Goal: Information Seeking & Learning: Learn about a topic

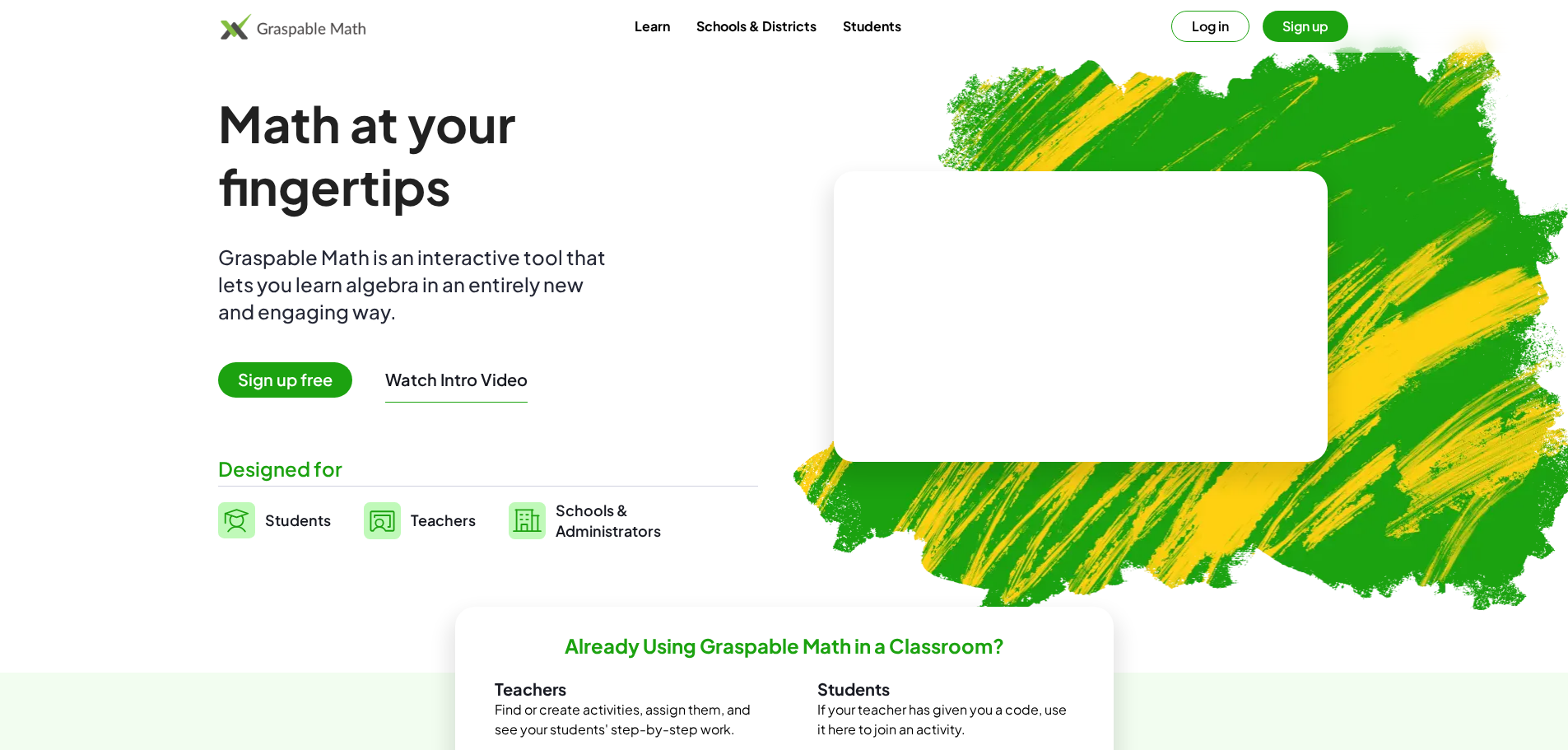
click at [385, 390] on button "Watch Intro Video" at bounding box center [456, 380] width 142 height 22
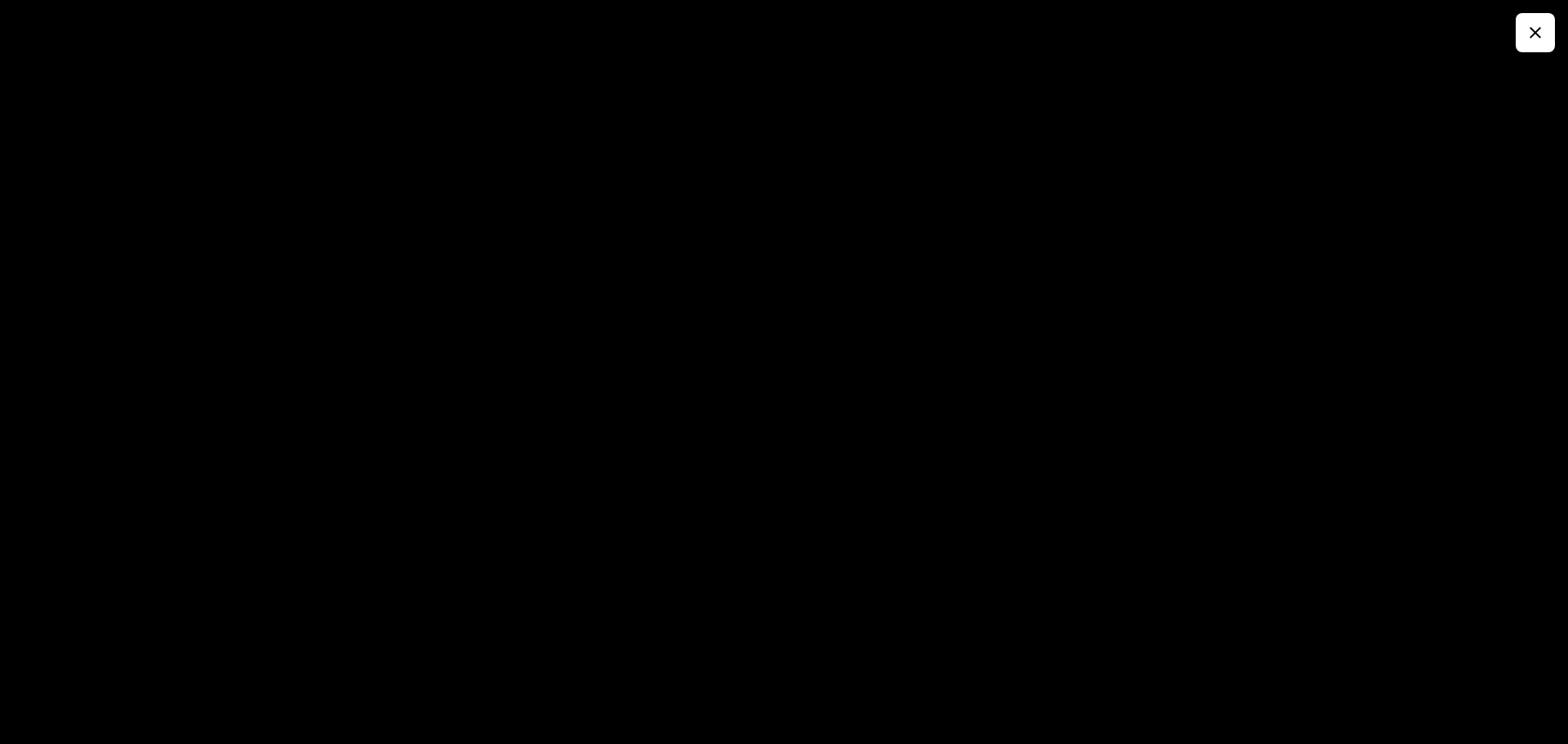
click at [69, 266] on div at bounding box center [784, 372] width 1568 height 744
click at [1532, 36] on icon "button" at bounding box center [1536, 32] width 20 height 20
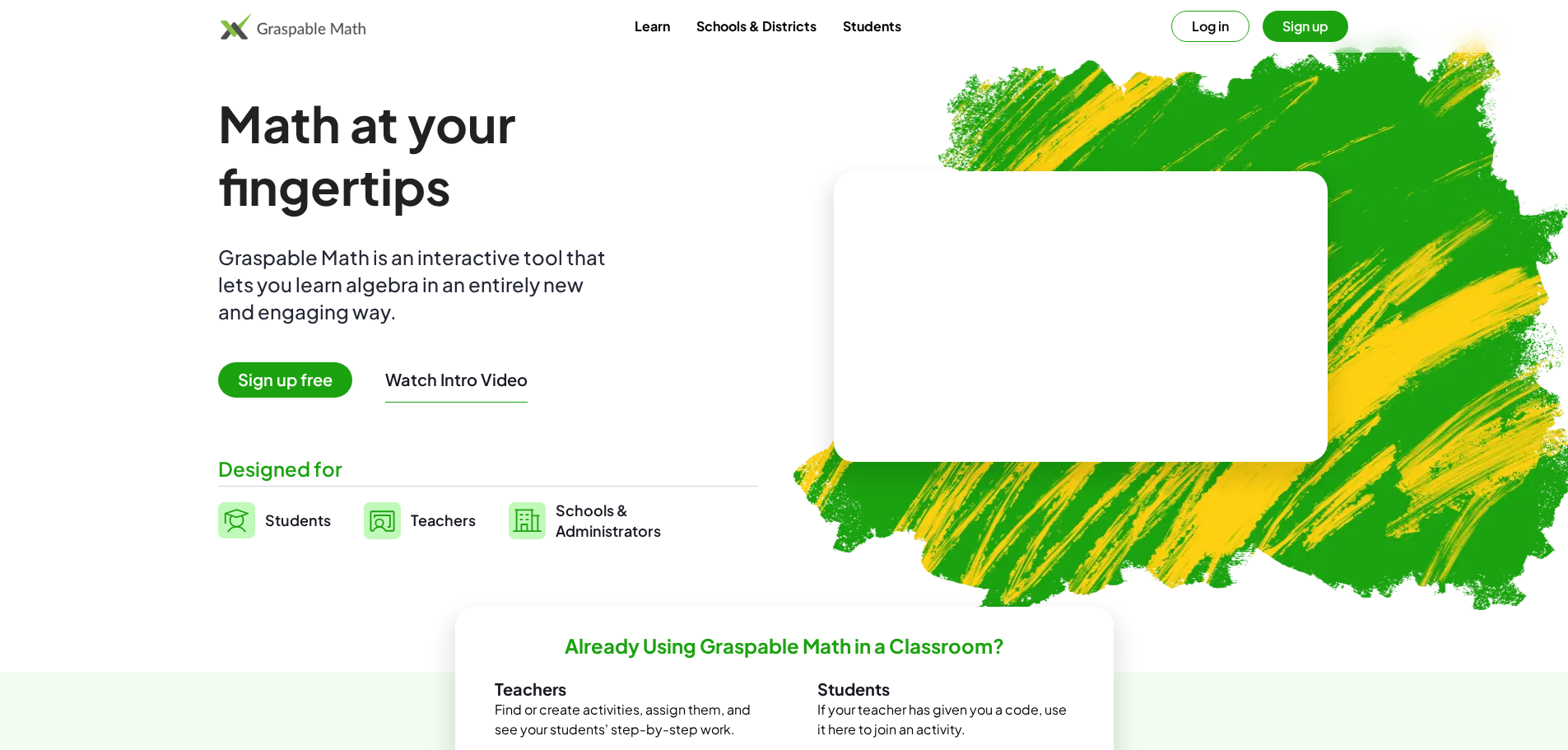
click at [218, 398] on span "Sign up free" at bounding box center [286, 380] width 134 height 35
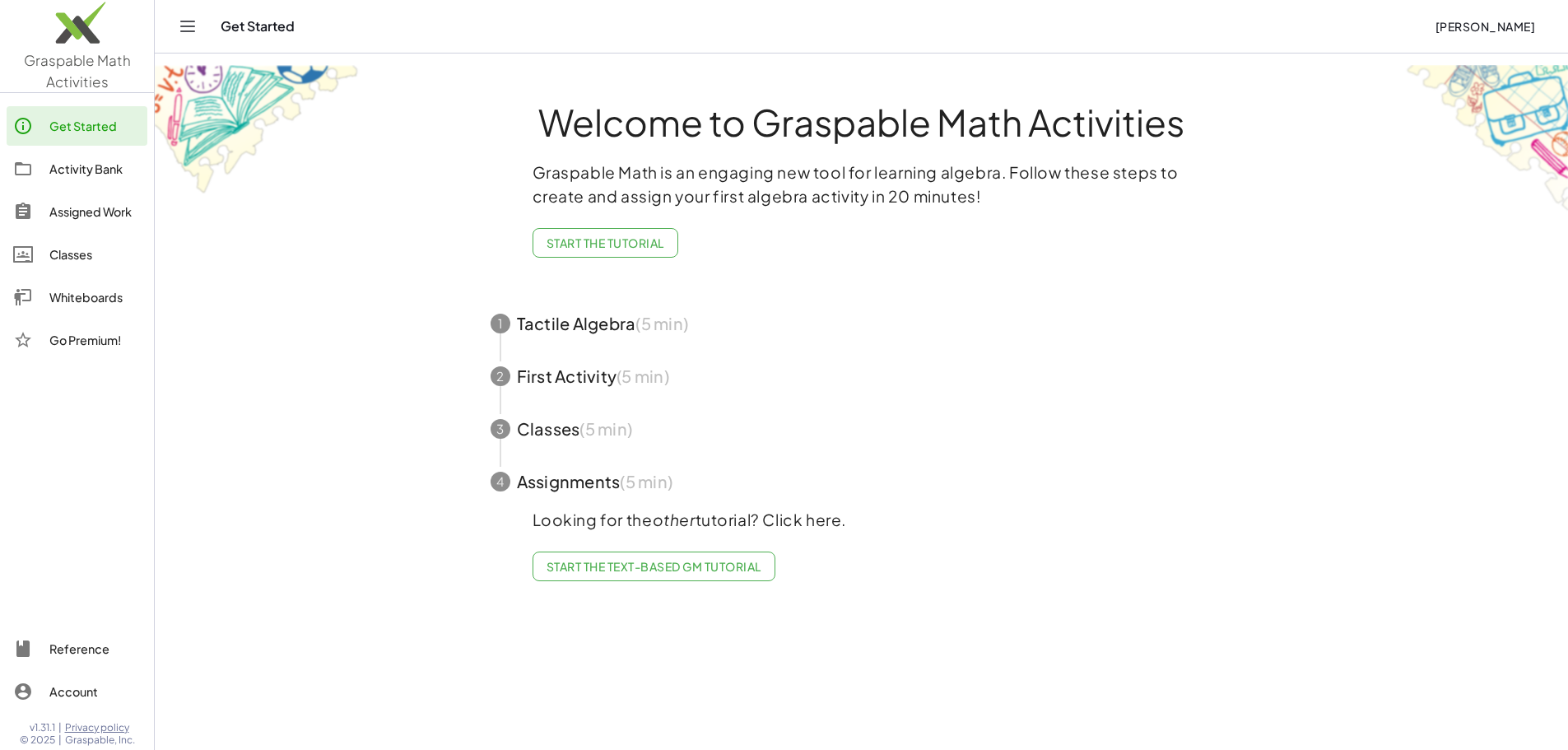
scroll to position [32, 0]
click at [613, 350] on span "button" at bounding box center [861, 324] width 782 height 53
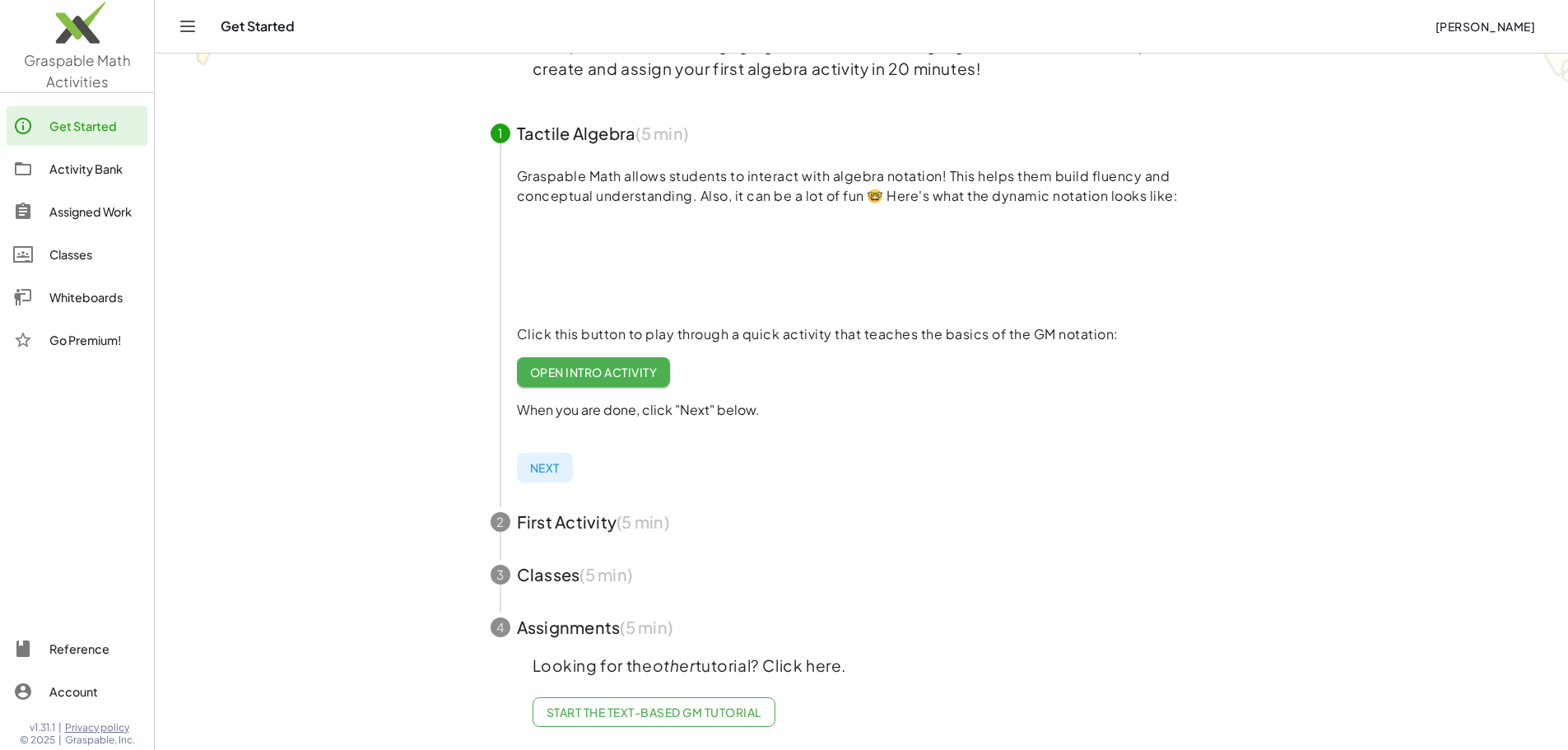
scroll to position [204, 0]
click at [658, 380] on span "Open Intro Activity" at bounding box center [594, 372] width 128 height 15
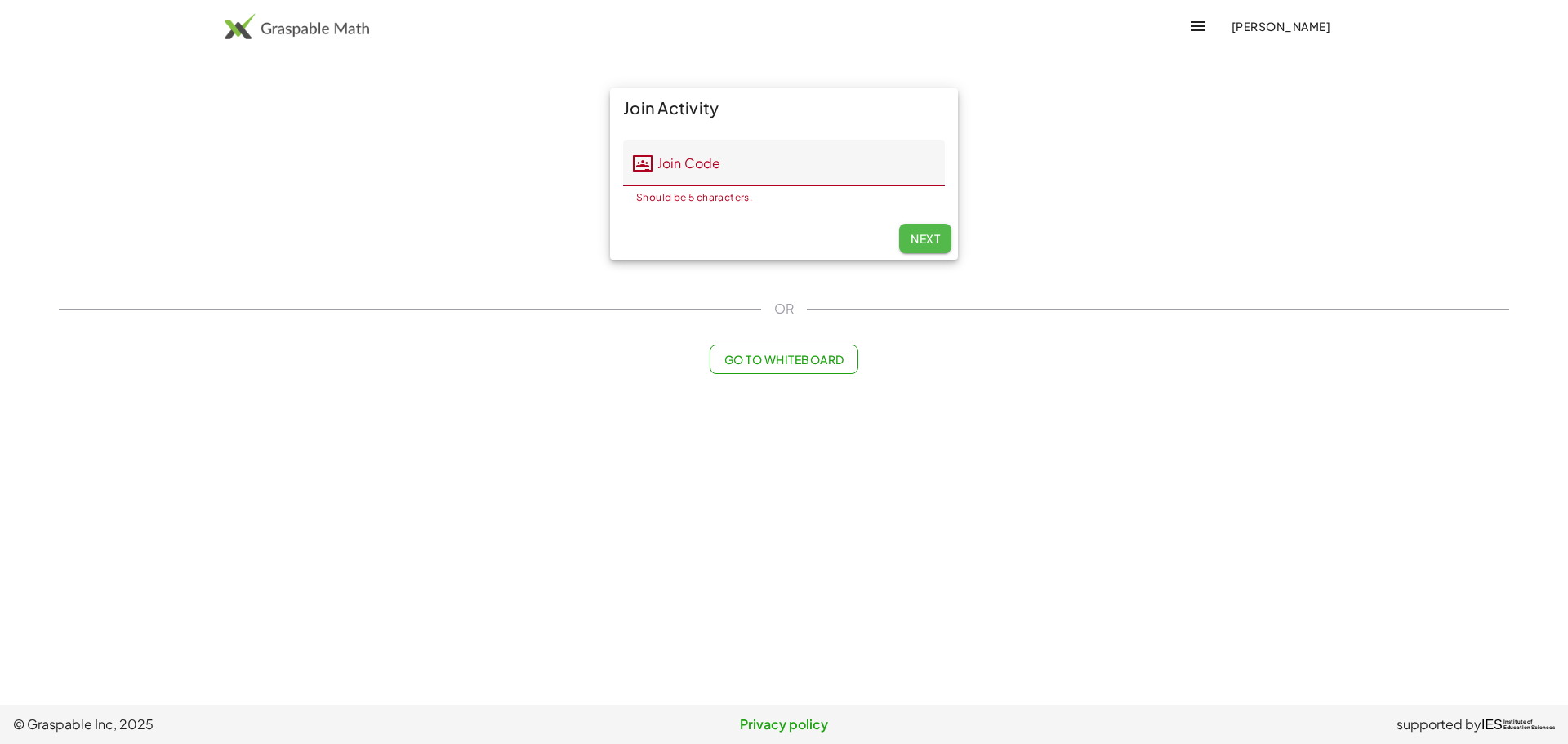
click at [928, 246] on span "Next" at bounding box center [925, 238] width 30 height 14
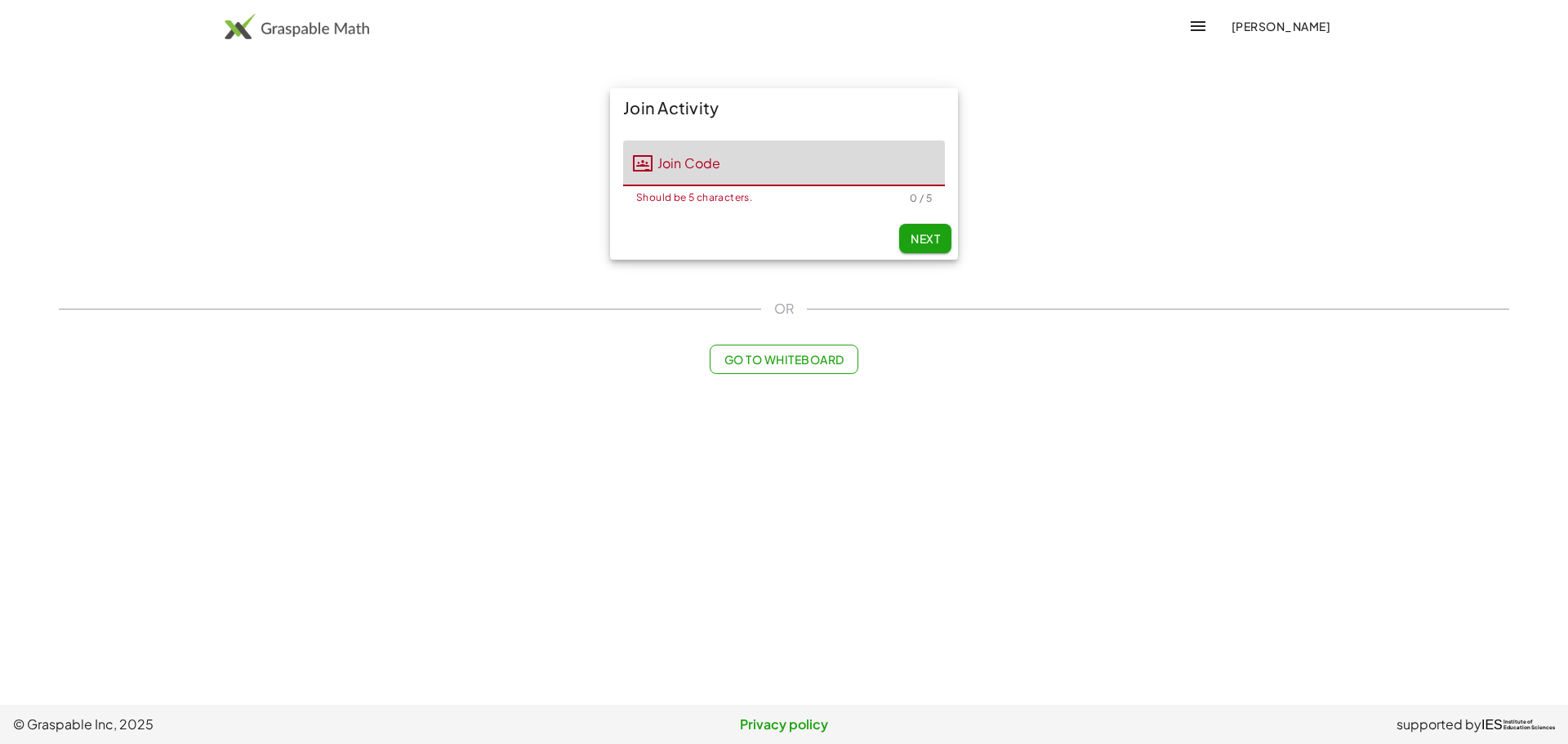
click at [739, 186] on input "Join Code" at bounding box center [799, 163] width 292 height 46
type input "*****"
click at [822, 218] on div "Join Code Join Code ***** Should be 5 characters. 5 / 5" at bounding box center [784, 173] width 348 height 90
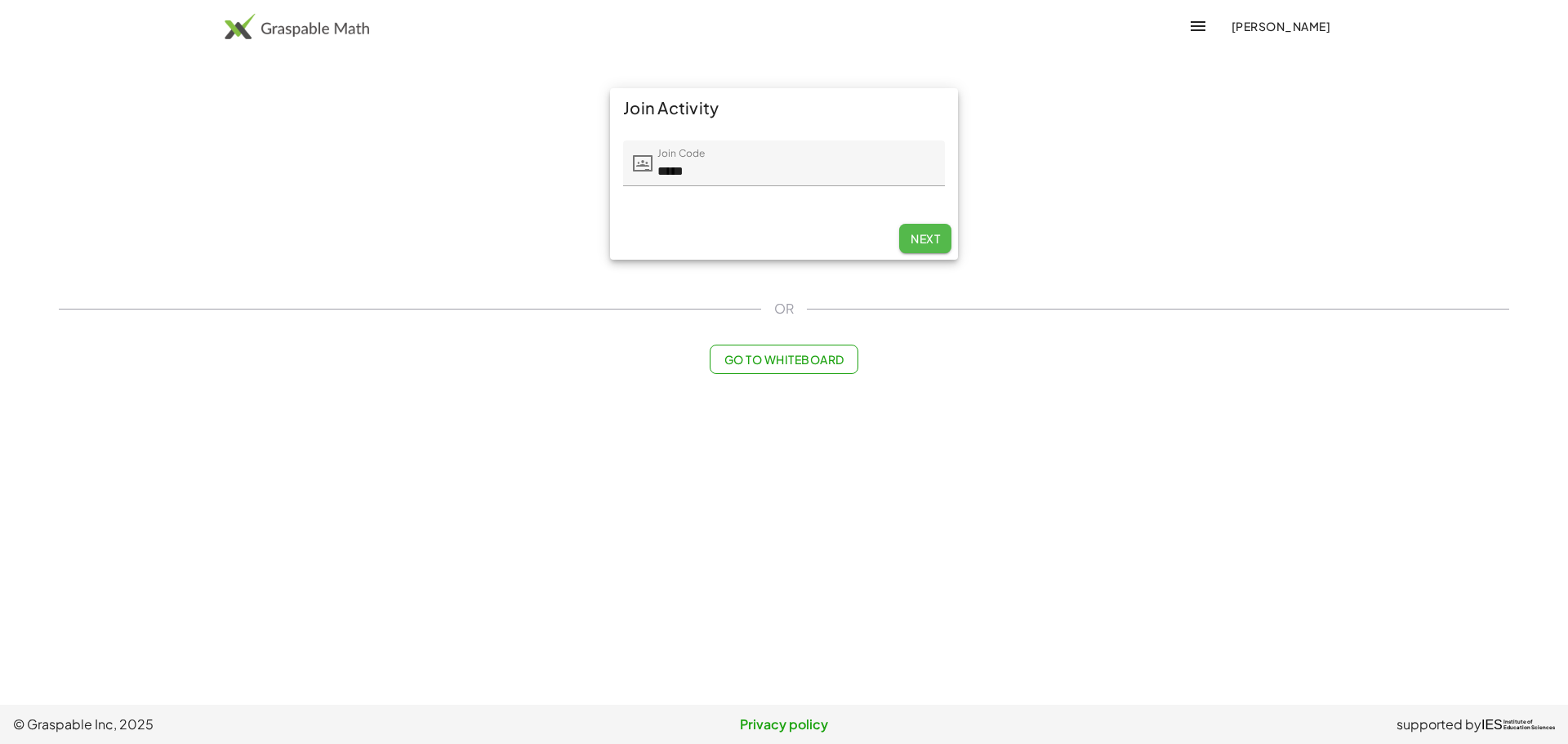
click at [918, 246] on span "Next" at bounding box center [925, 238] width 30 height 14
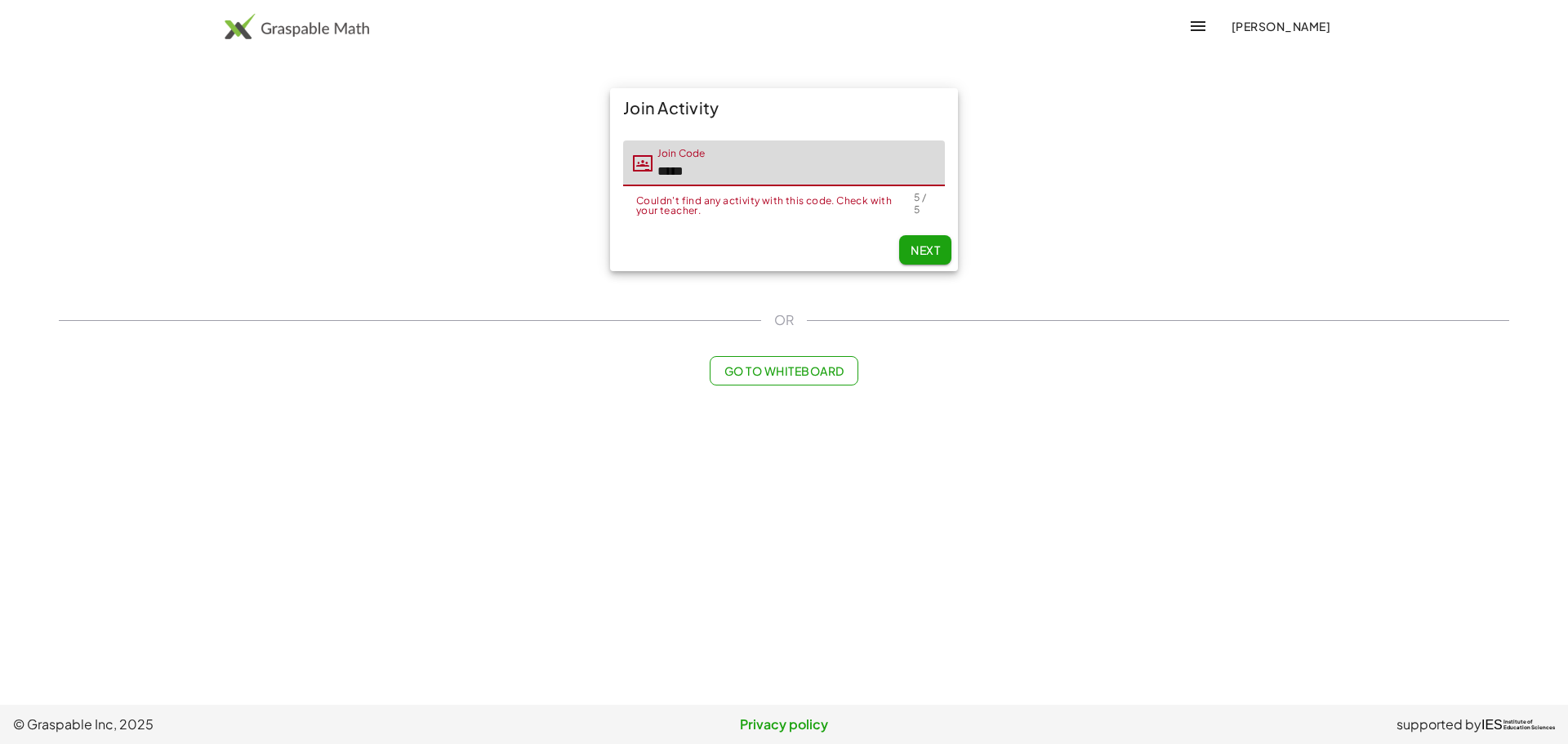
drag, startPoint x: 715, startPoint y: 200, endPoint x: 615, endPoint y: 188, distance: 100.7
click at [615, 188] on div "Join Code Join Code ***** Couldn't find any activity with this code. Check with…" at bounding box center [784, 178] width 348 height 102
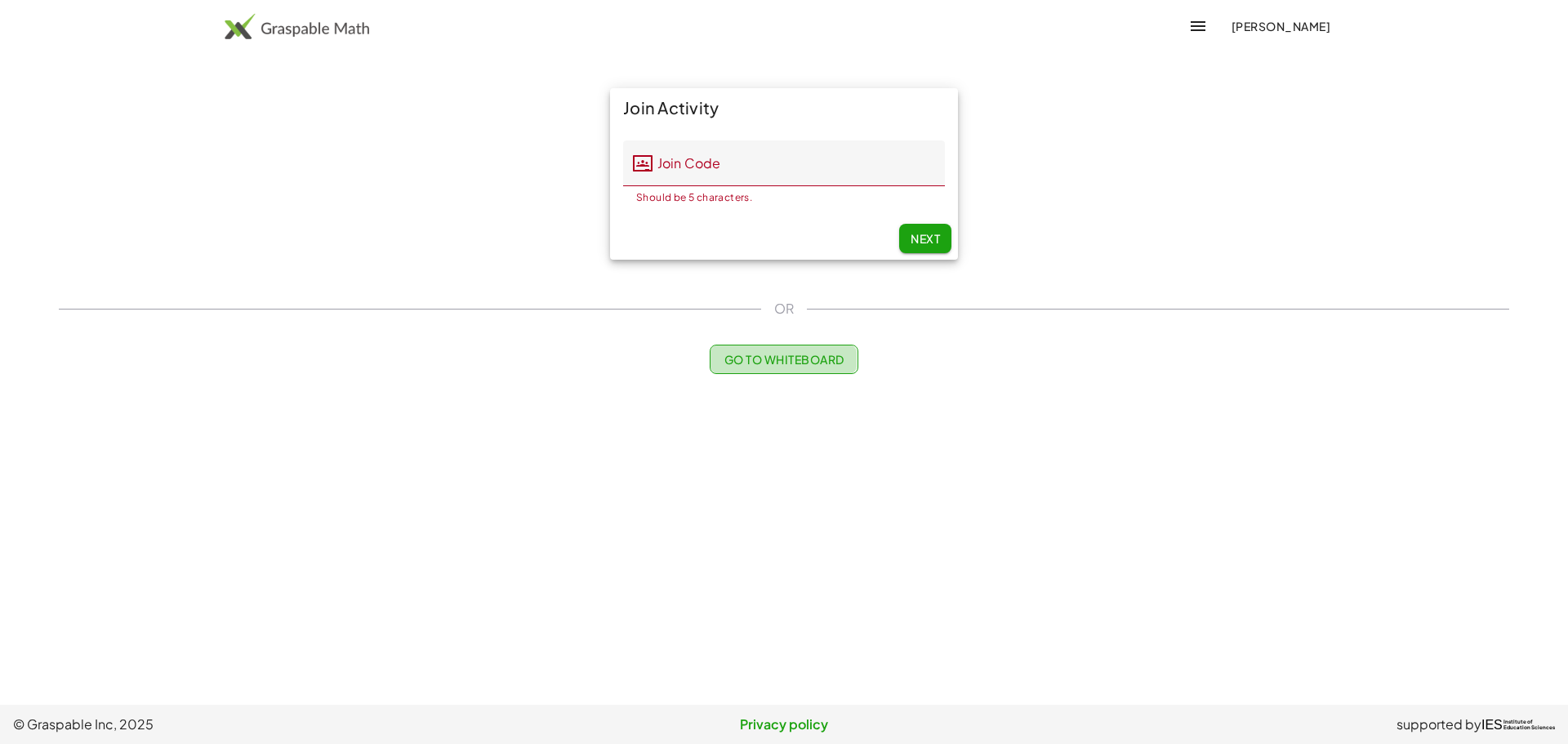
click at [778, 367] on span "Go to Whiteboard" at bounding box center [784, 359] width 120 height 14
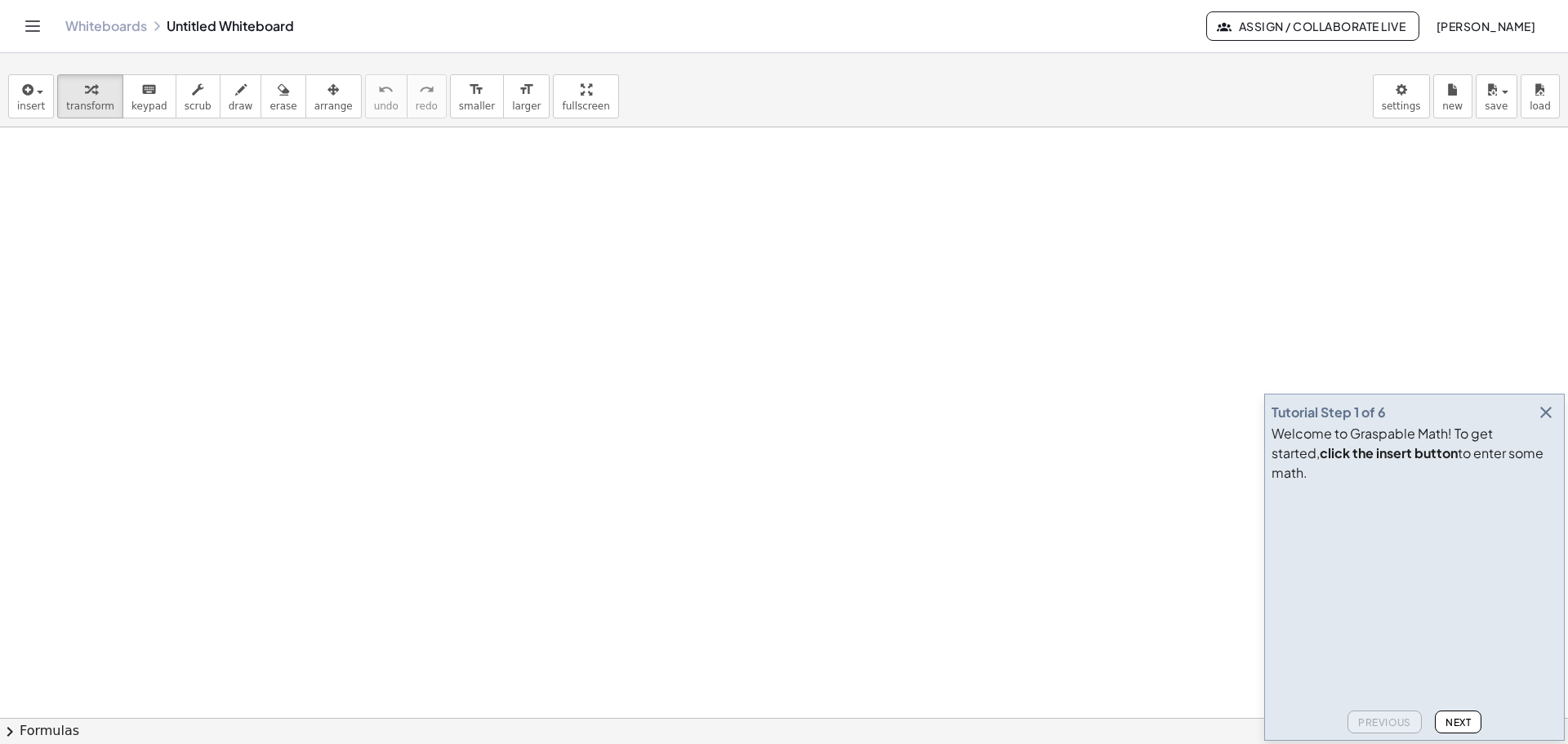
drag, startPoint x: 316, startPoint y: 220, endPoint x: 335, endPoint y: 267, distance: 50.7
click at [90, 103] on span "transform" at bounding box center [91, 106] width 49 height 12
click at [234, 101] on span "draw" at bounding box center [240, 106] width 24 height 12
drag, startPoint x: 457, startPoint y: 280, endPoint x: 502, endPoint y: 347, distance: 80.7
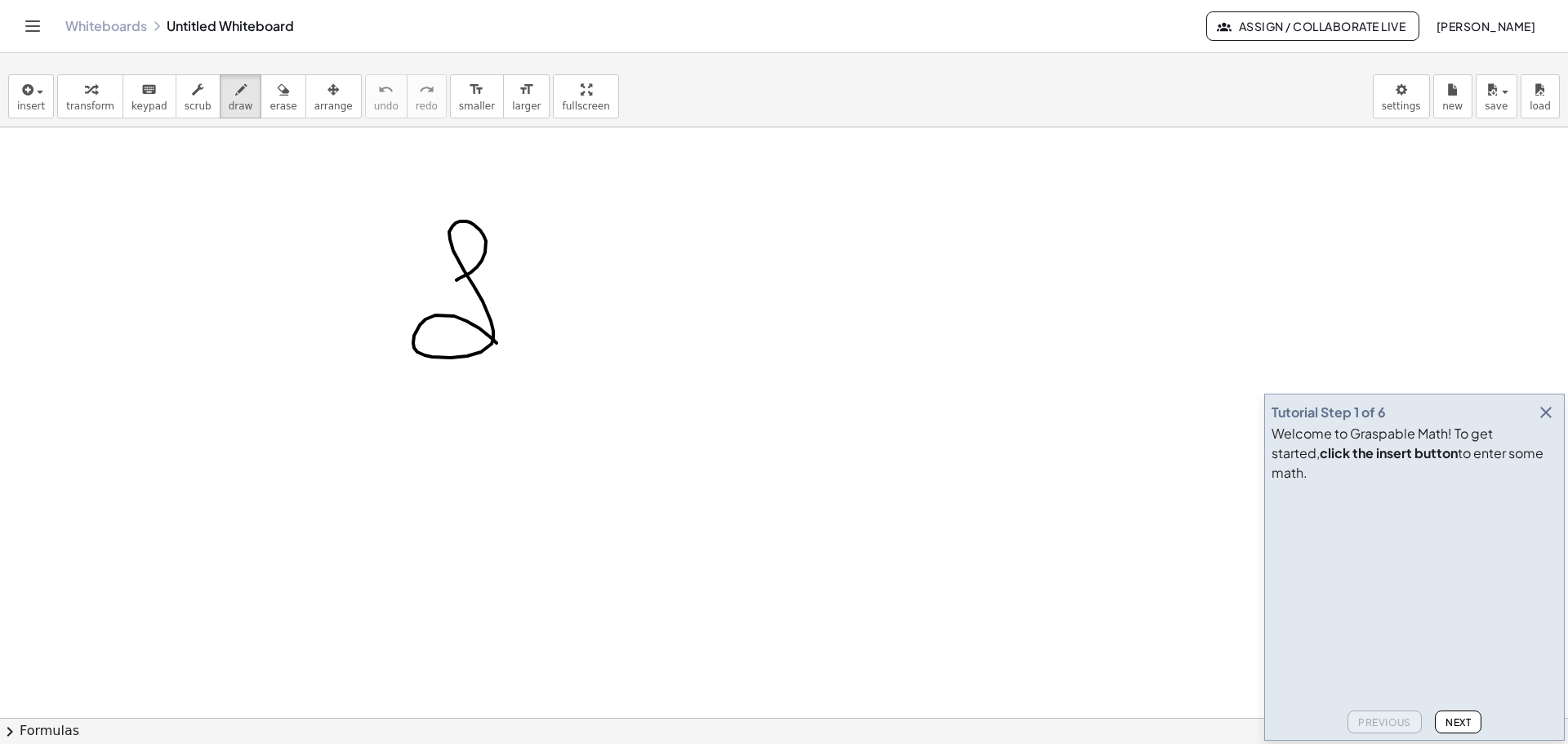
drag, startPoint x: 679, startPoint y: 257, endPoint x: 644, endPoint y: 345, distance: 94.7
drag, startPoint x: 668, startPoint y: 302, endPoint x: 701, endPoint y: 301, distance: 33.0
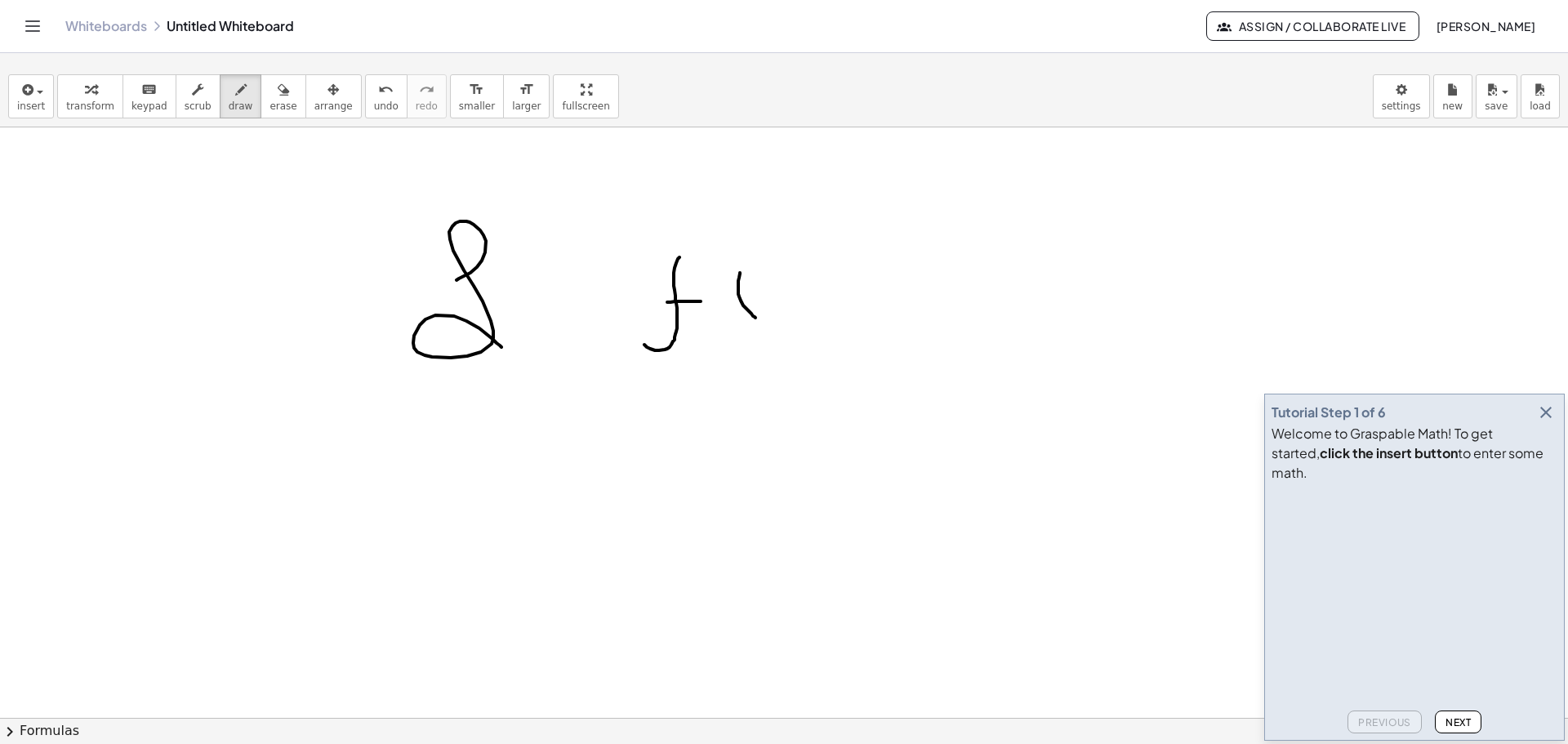
drag, startPoint x: 740, startPoint y: 273, endPoint x: 757, endPoint y: 318, distance: 48.1
drag, startPoint x: 793, startPoint y: 285, endPoint x: 782, endPoint y: 307, distance: 24.6
drag, startPoint x: 784, startPoint y: 281, endPoint x: 811, endPoint y: 299, distance: 32.4
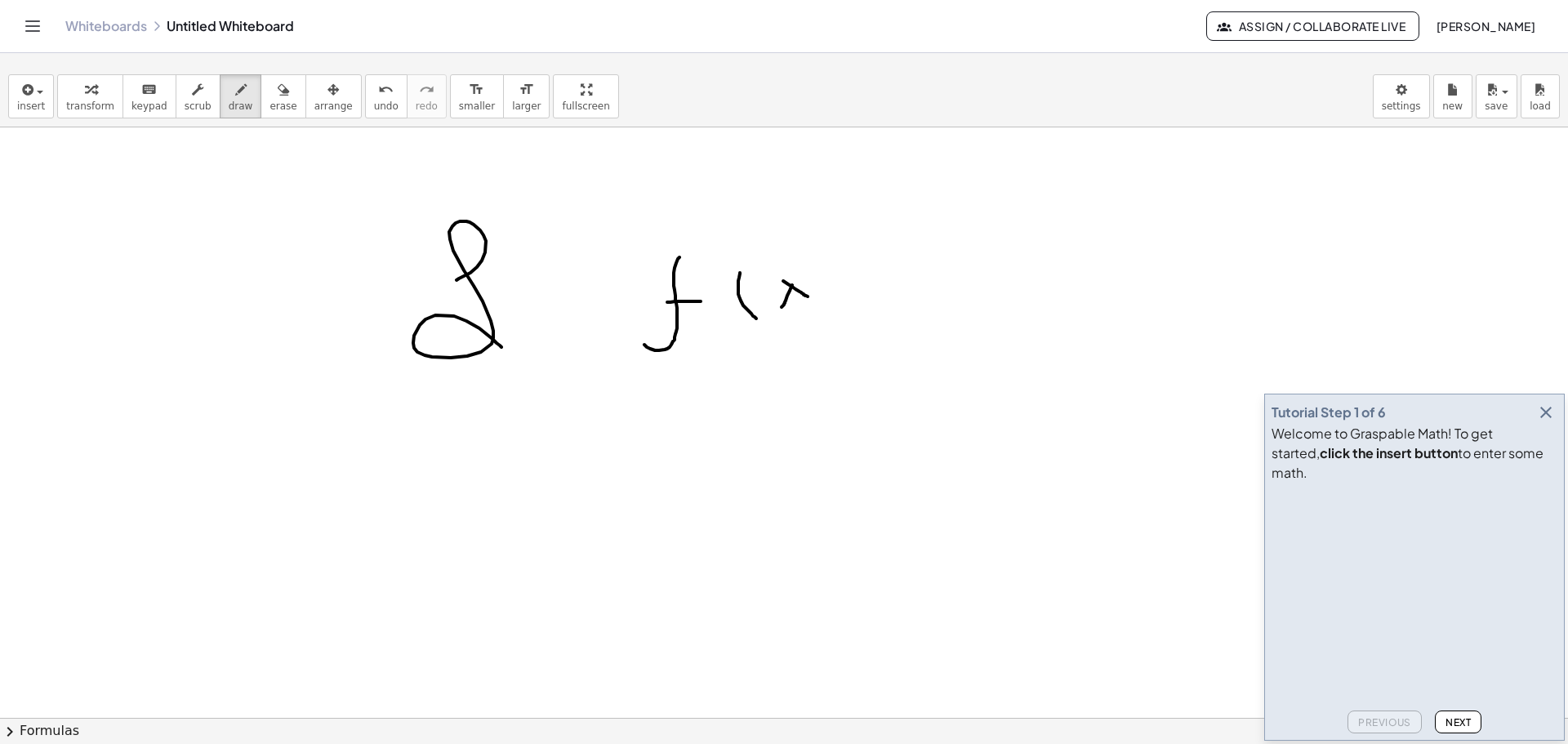
drag, startPoint x: 800, startPoint y: 267, endPoint x: 793, endPoint y: 297, distance: 30.8
drag, startPoint x: 856, startPoint y: 247, endPoint x: 864, endPoint y: 333, distance: 86.4
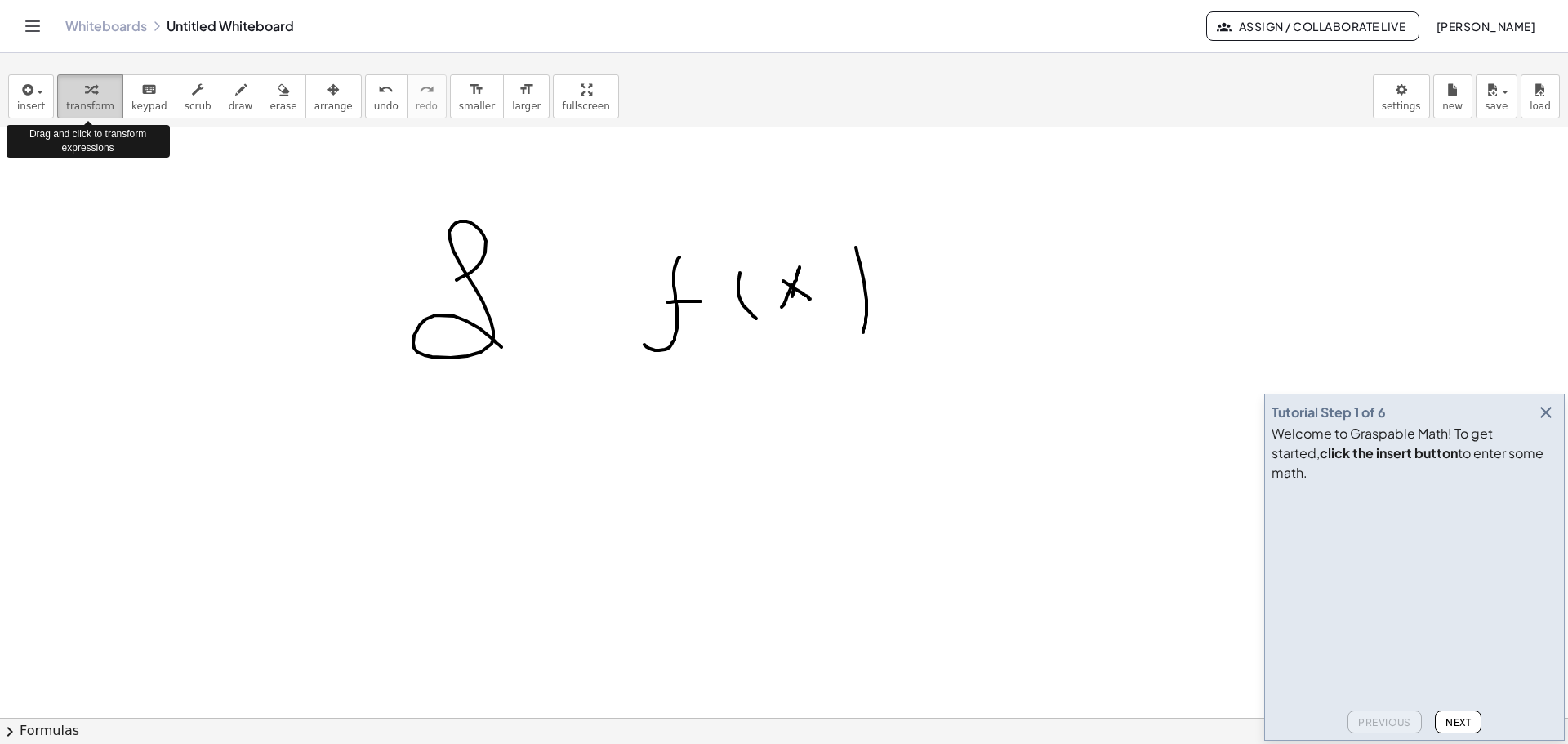
click at [103, 94] on div "button" at bounding box center [91, 89] width 49 height 20
drag, startPoint x: 615, startPoint y: 222, endPoint x: 637, endPoint y: 255, distance: 39.7
drag, startPoint x: 626, startPoint y: 255, endPoint x: 737, endPoint y: 257, distance: 111.0
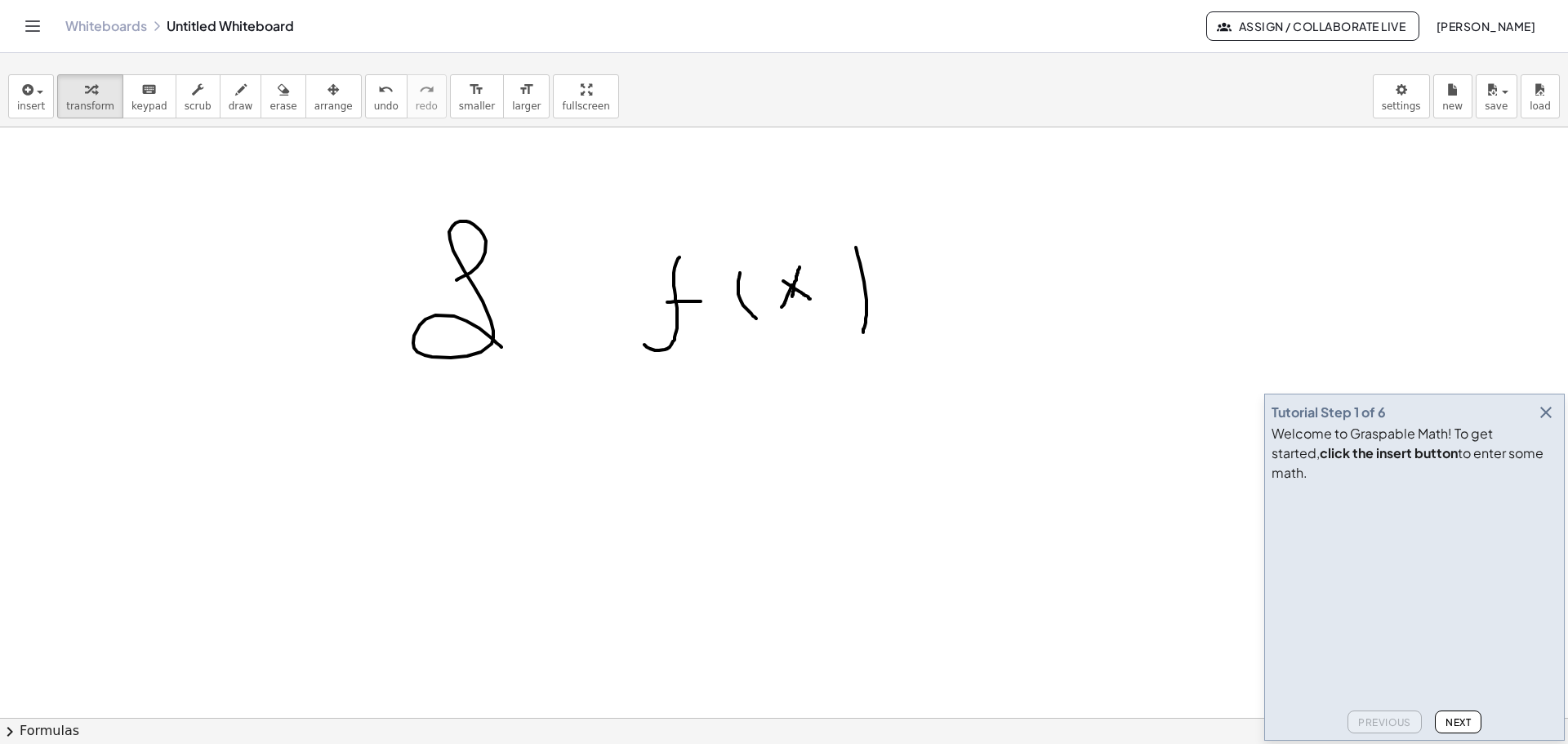
click at [1471, 716] on span "Next" at bounding box center [1458, 722] width 25 height 13
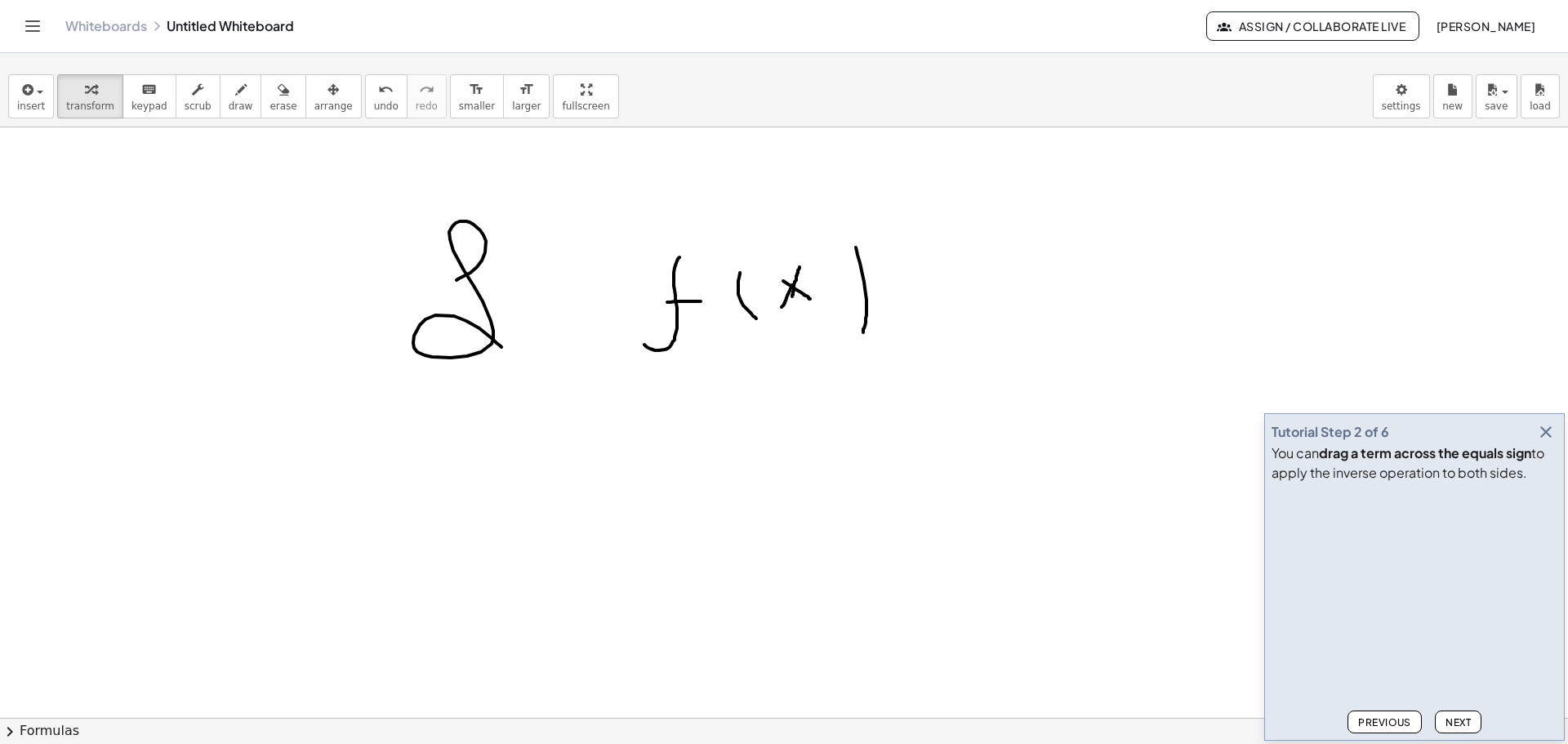
click at [1471, 716] on span "Next" at bounding box center [1458, 722] width 25 height 13
click at [1393, 716] on span "Previous" at bounding box center [1384, 722] width 53 height 13
click at [1461, 722] on span "Next" at bounding box center [1458, 722] width 25 height 13
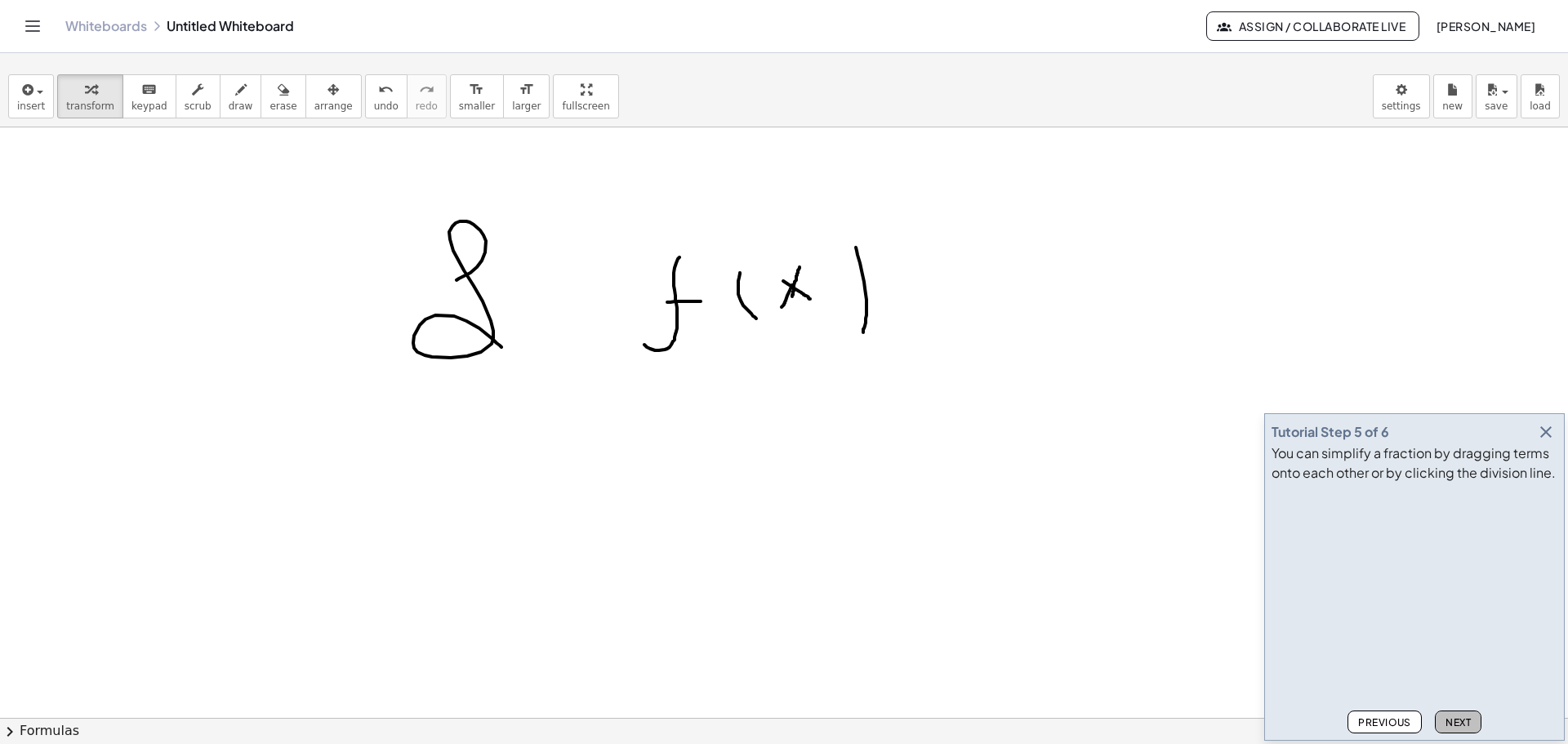
click at [1461, 722] on span "Next" at bounding box center [1458, 722] width 25 height 13
